Goal: Subscribe to service/newsletter

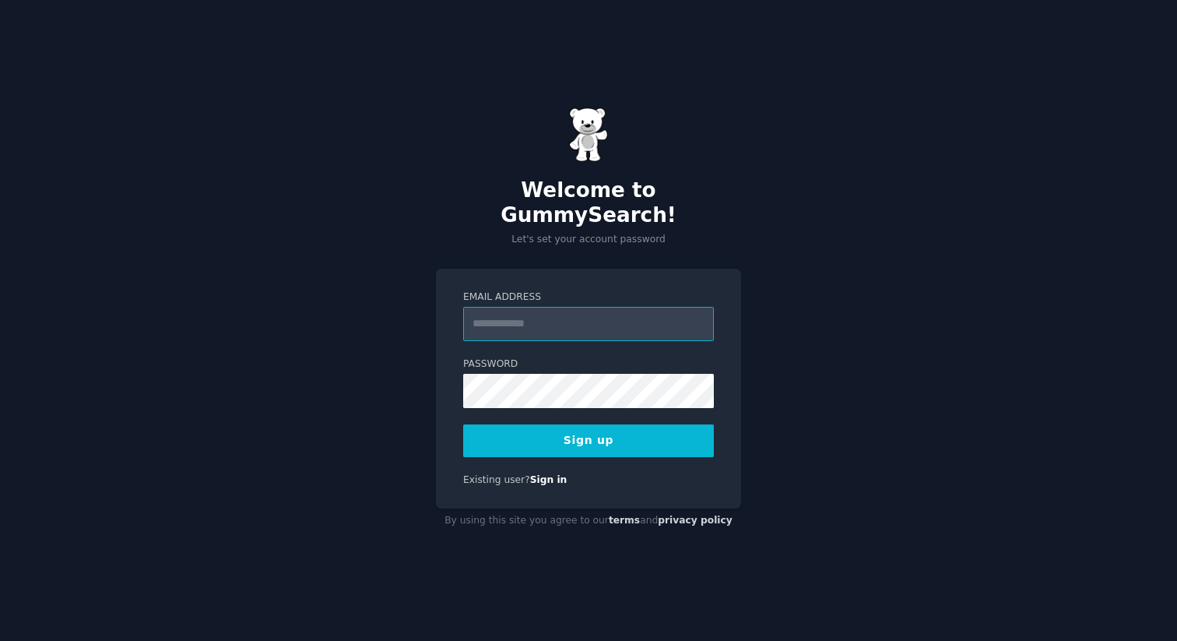
click at [606, 307] on input "Email Address" at bounding box center [588, 324] width 251 height 34
type input "**********"
click at [621, 427] on button "Sign up" at bounding box center [588, 440] width 251 height 33
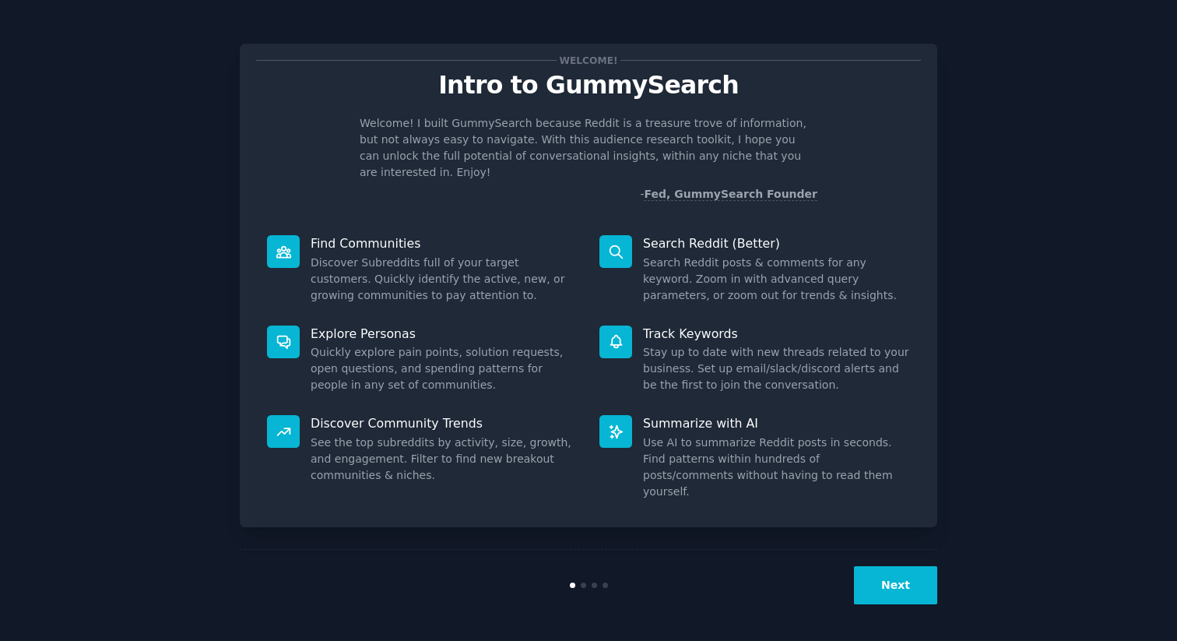
click at [1015, 254] on div "Welcome! Intro to GummySearch Welcome! I built GummySearch because Reddit is a …" at bounding box center [589, 321] width 1134 height 599
click at [898, 585] on button "Next" at bounding box center [895, 585] width 83 height 38
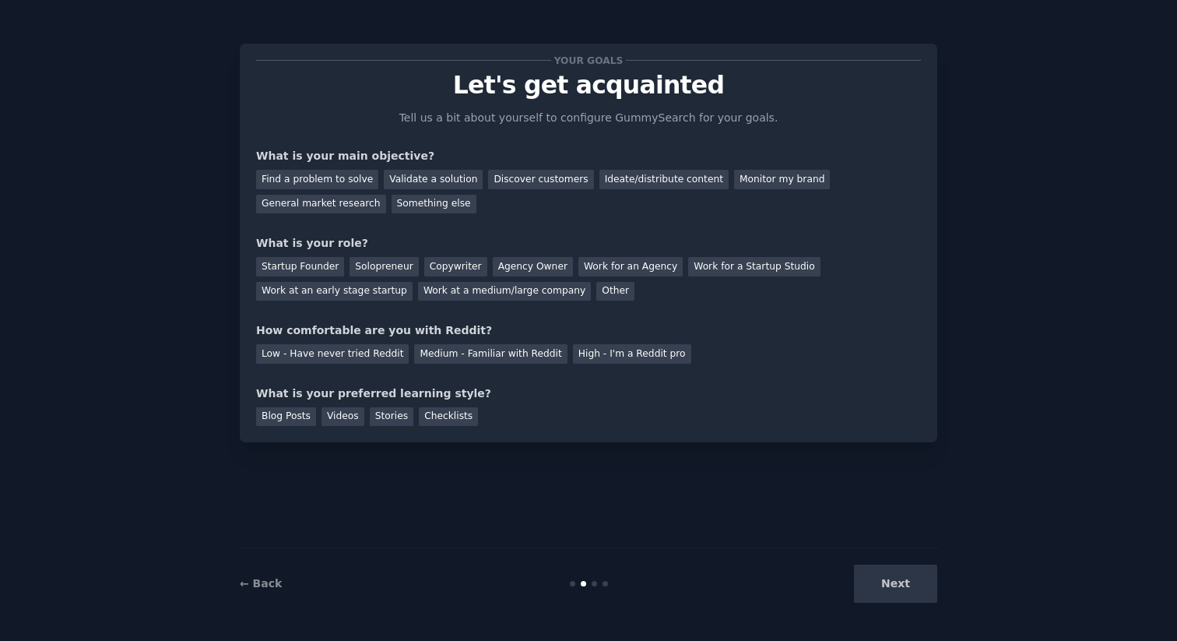
click at [898, 585] on div "Next" at bounding box center [821, 584] width 233 height 38
click at [324, 186] on div "Find a problem to solve" at bounding box center [317, 179] width 122 height 19
click at [322, 265] on div "Startup Founder" at bounding box center [300, 266] width 88 height 19
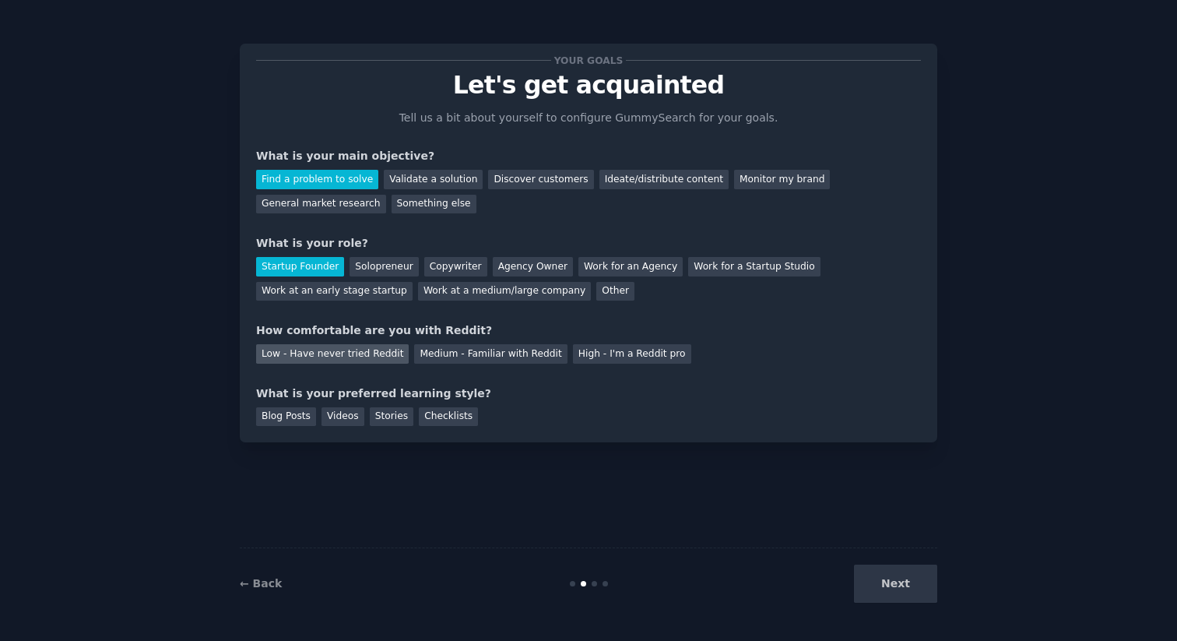
click at [317, 350] on div "Low - Have never tried Reddit" at bounding box center [332, 353] width 153 height 19
click at [287, 413] on div "Blog Posts" at bounding box center [286, 416] width 60 height 19
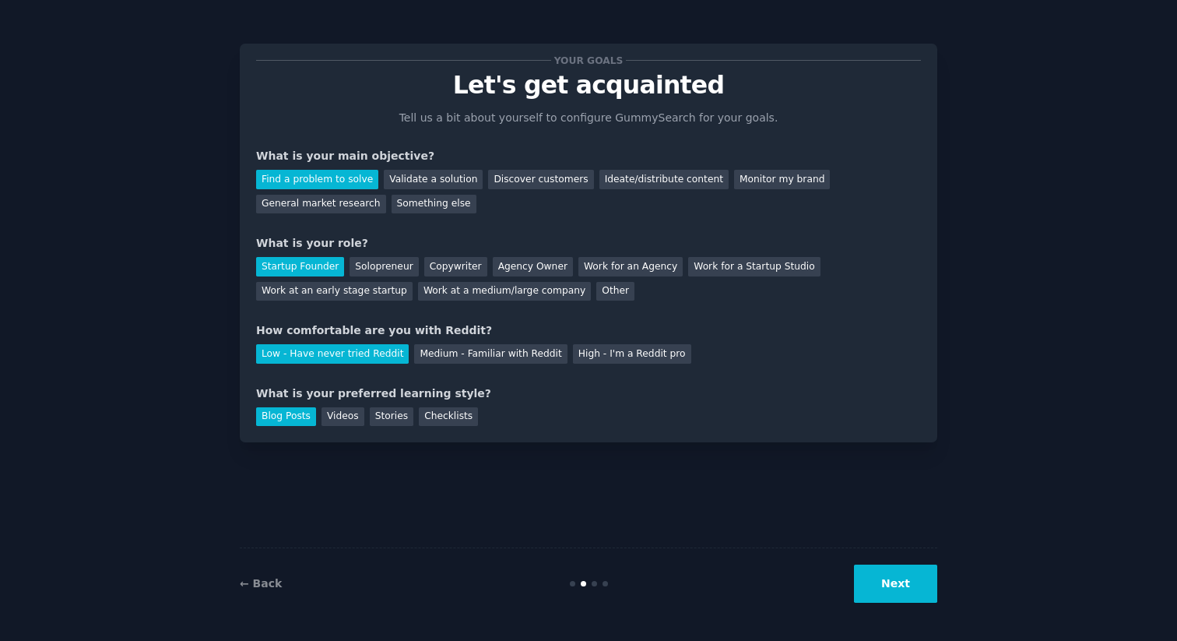
click at [877, 580] on button "Next" at bounding box center [895, 584] width 83 height 38
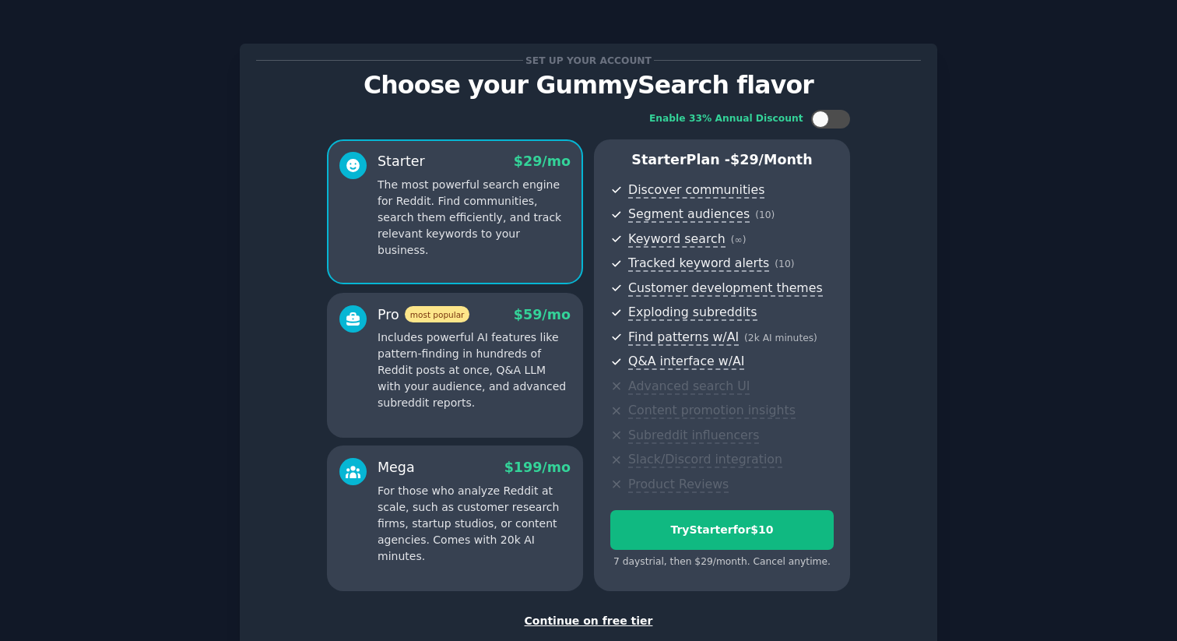
click at [528, 87] on p "Choose your GummySearch flavor" at bounding box center [588, 85] width 665 height 27
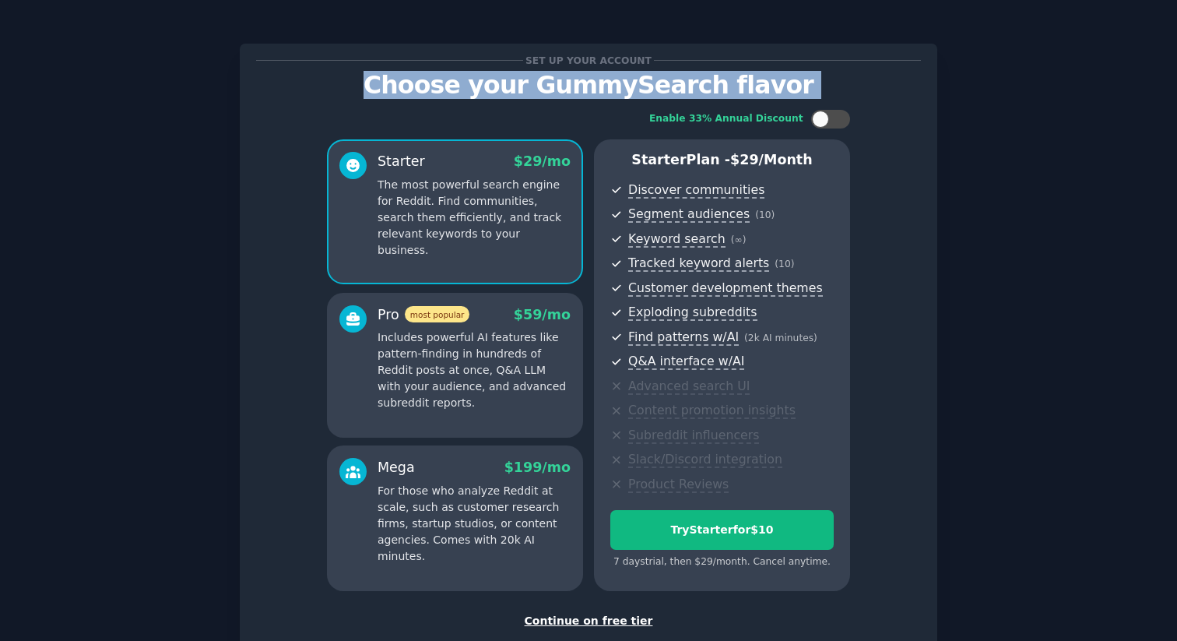
click at [603, 93] on p "Choose your GummySearch flavor" at bounding box center [588, 85] width 665 height 27
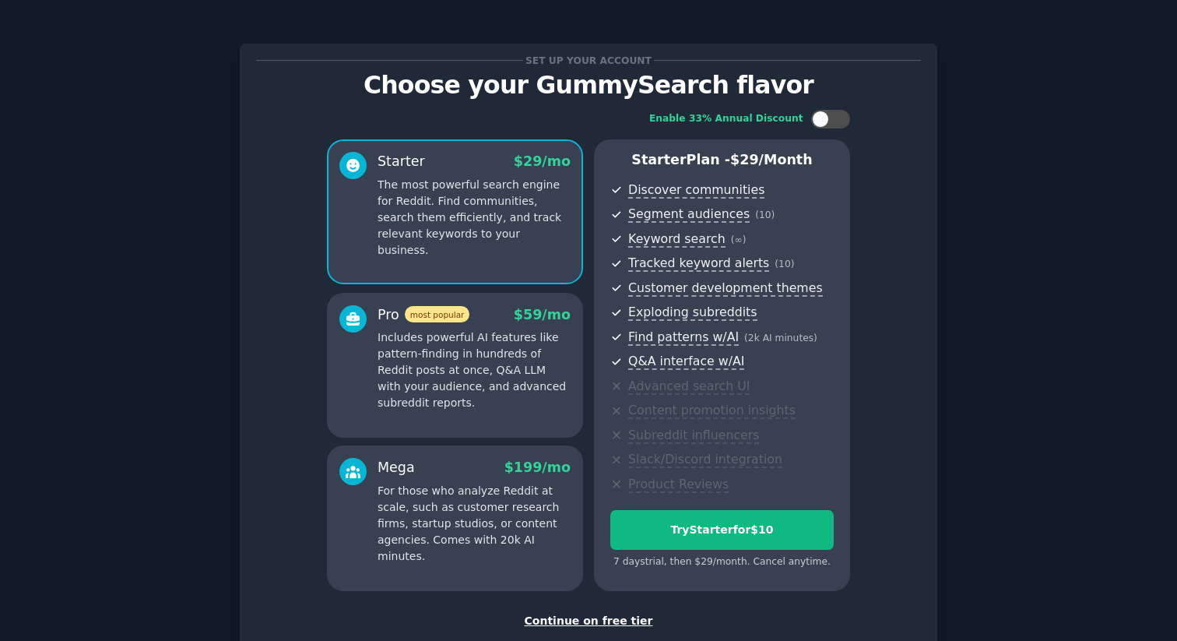
click at [603, 93] on p "Choose your GummySearch flavor" at bounding box center [588, 85] width 665 height 27
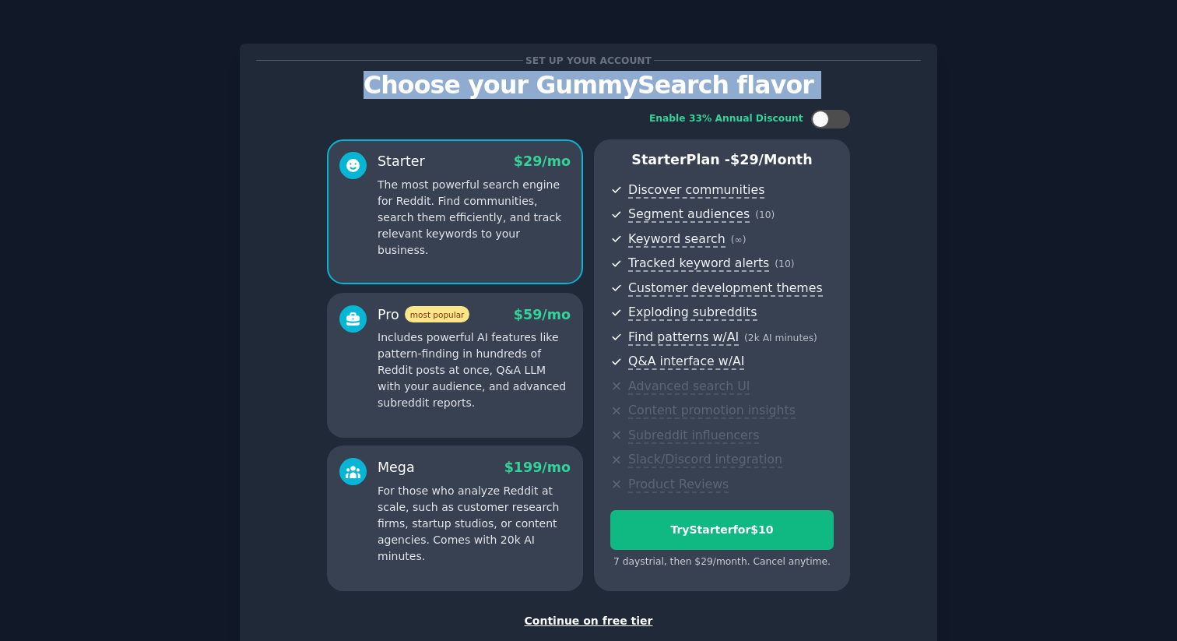
scroll to position [97, 0]
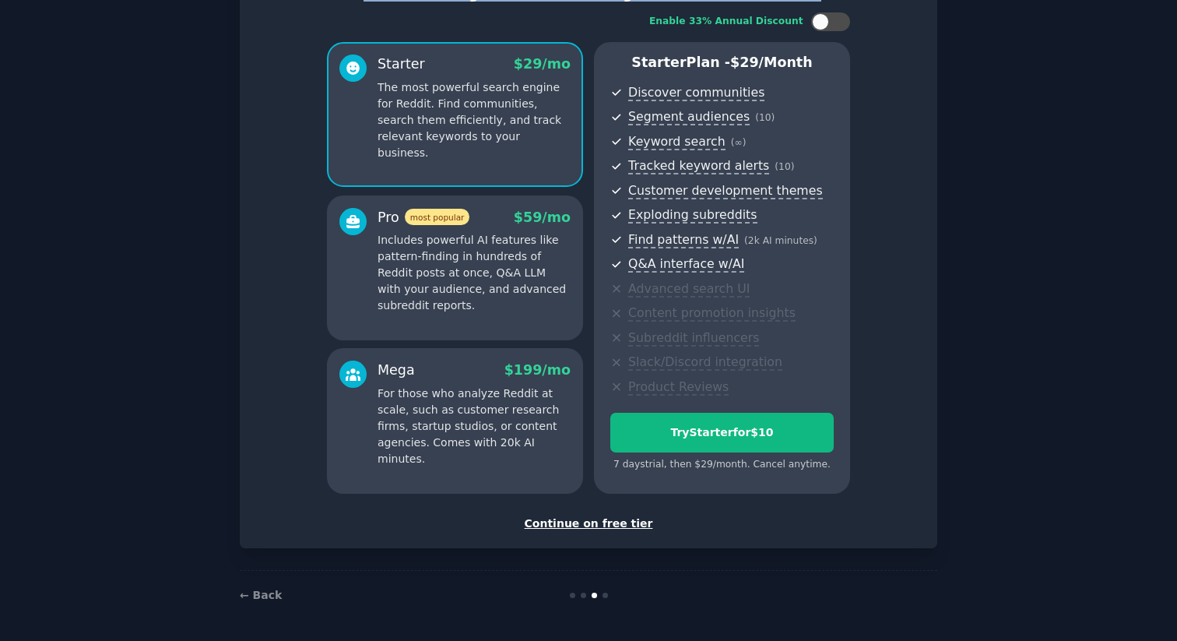
click at [577, 523] on div "Continue on free tier" at bounding box center [588, 523] width 665 height 16
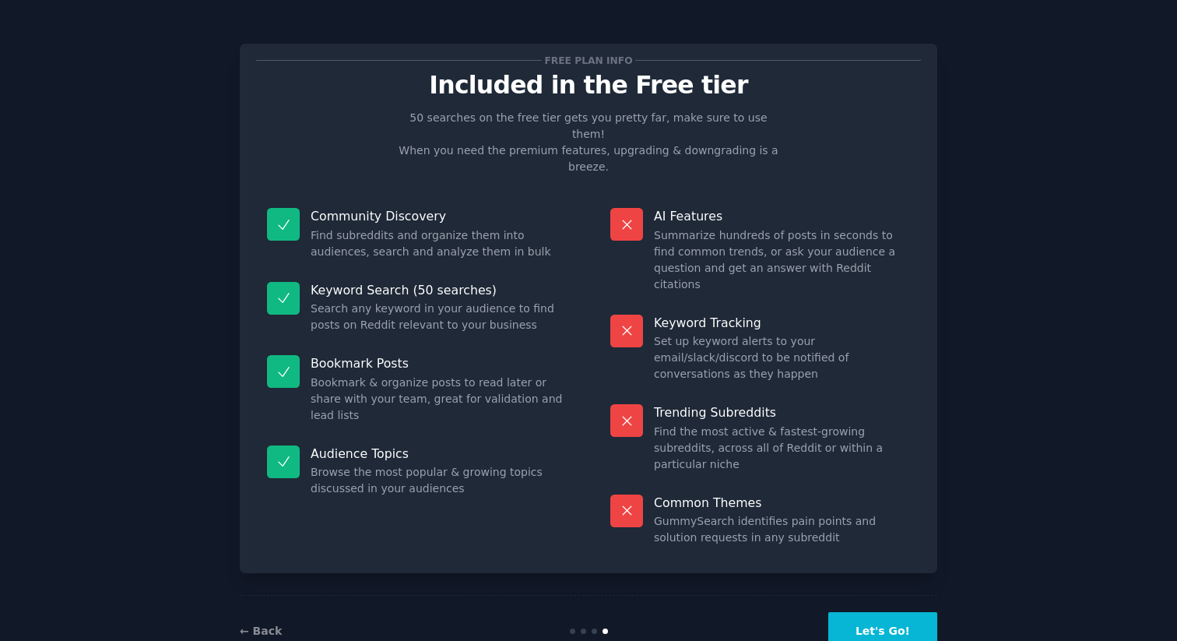
click at [444, 301] on dd "Search any keyword in your audience to find posts on Reddit relevant to your bu…" at bounding box center [439, 317] width 256 height 33
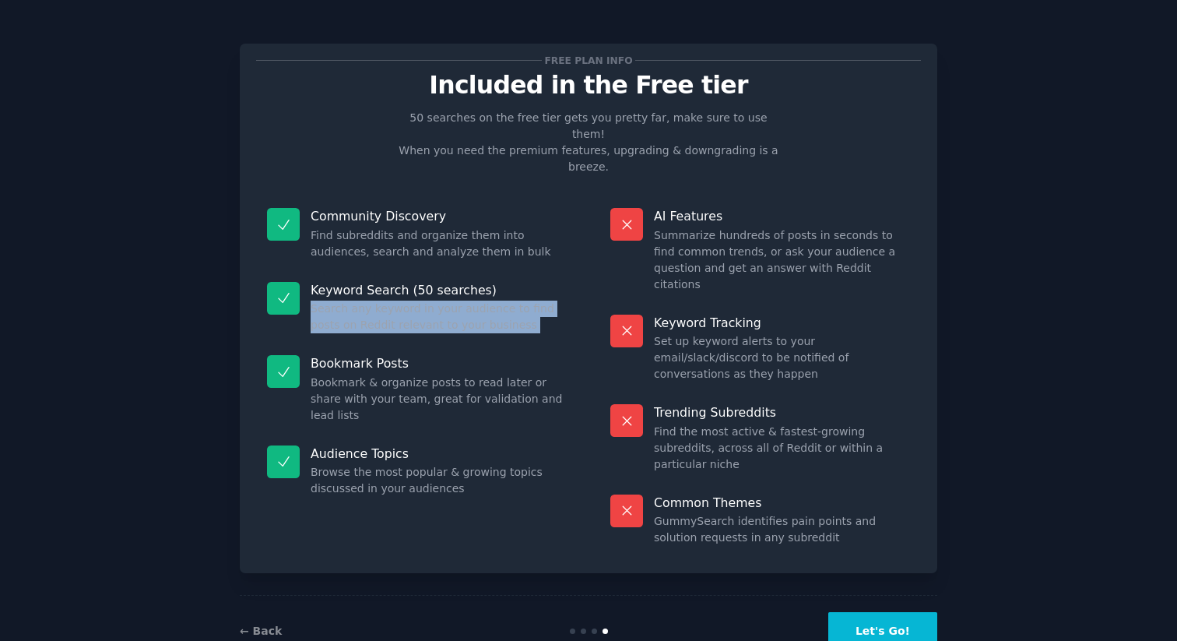
click at [856, 612] on button "Let's Go!" at bounding box center [883, 631] width 109 height 38
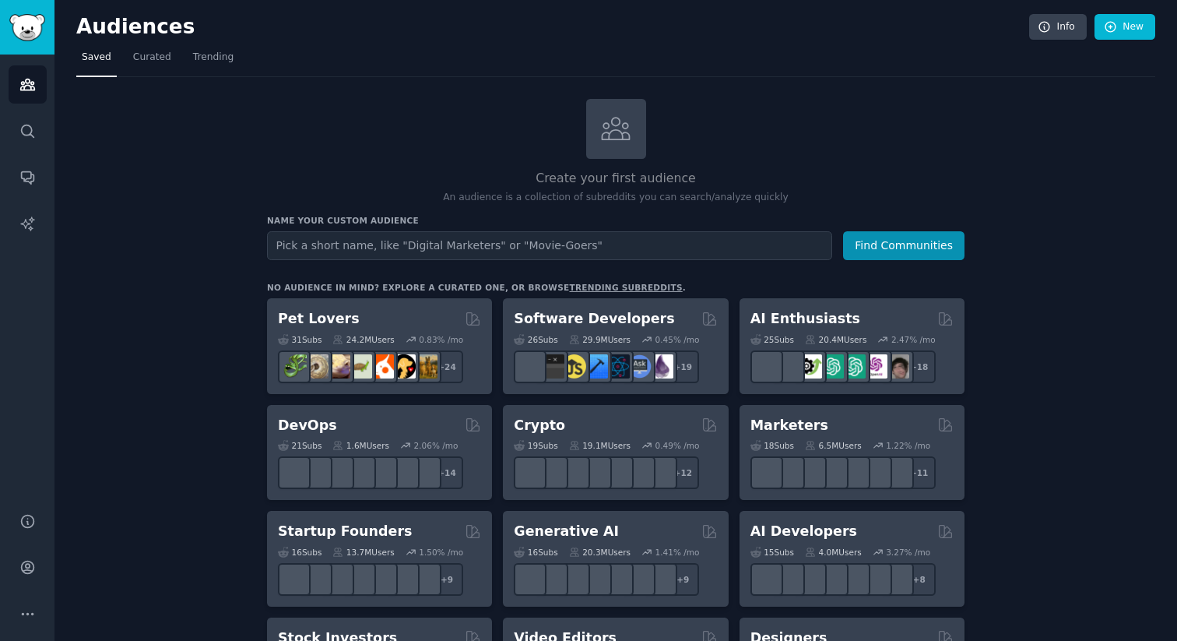
click at [730, 241] on input "text" at bounding box center [549, 245] width 565 height 29
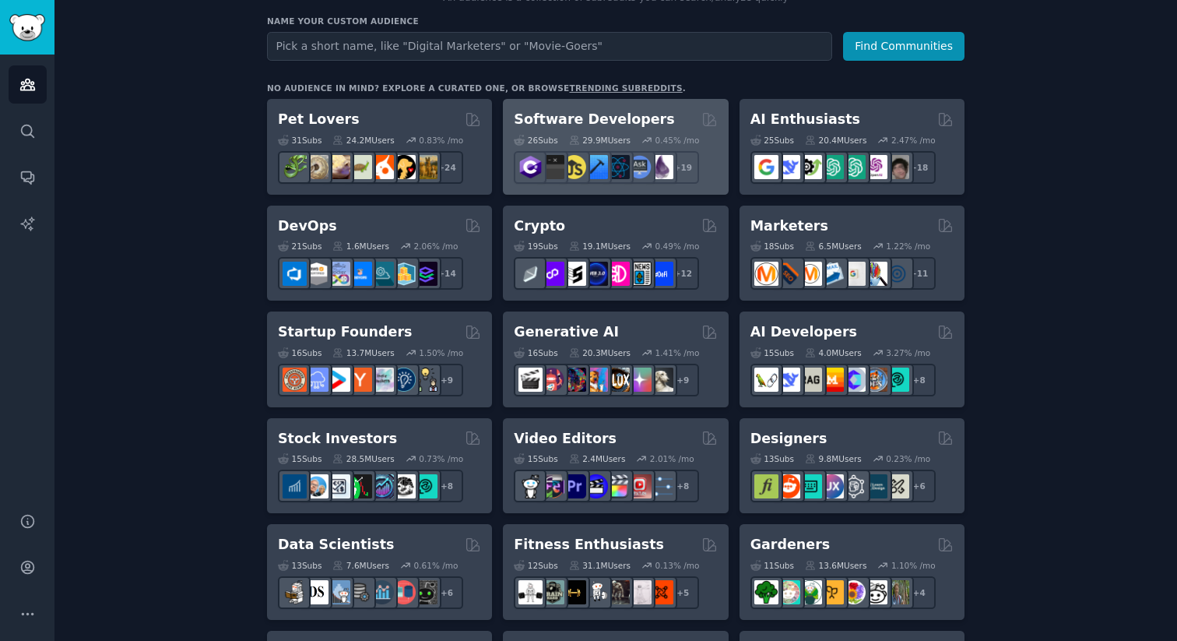
scroll to position [202, 0]
